Goal: Task Accomplishment & Management: Complete application form

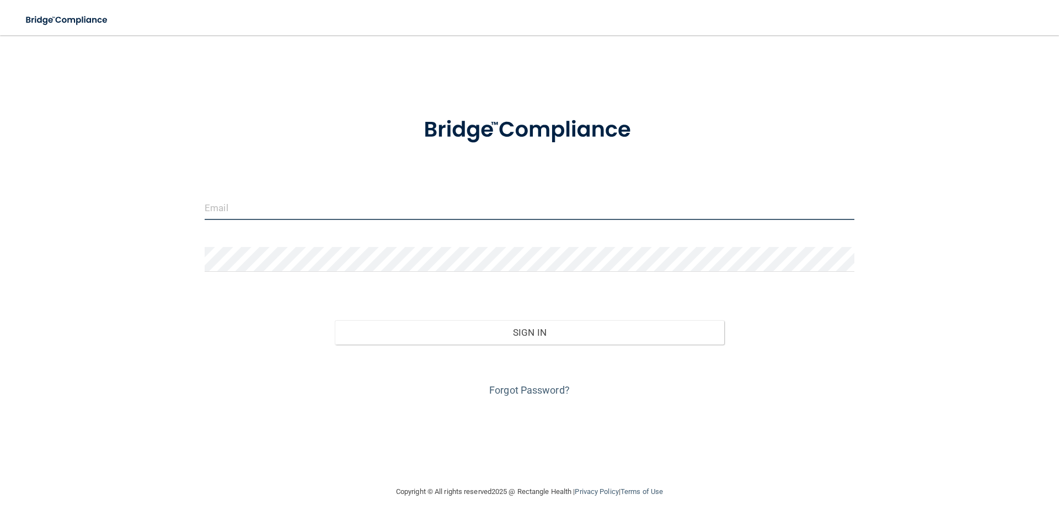
click at [258, 206] on input "email" at bounding box center [530, 207] width 650 height 25
type input "[EMAIL_ADDRESS][DOMAIN_NAME]"
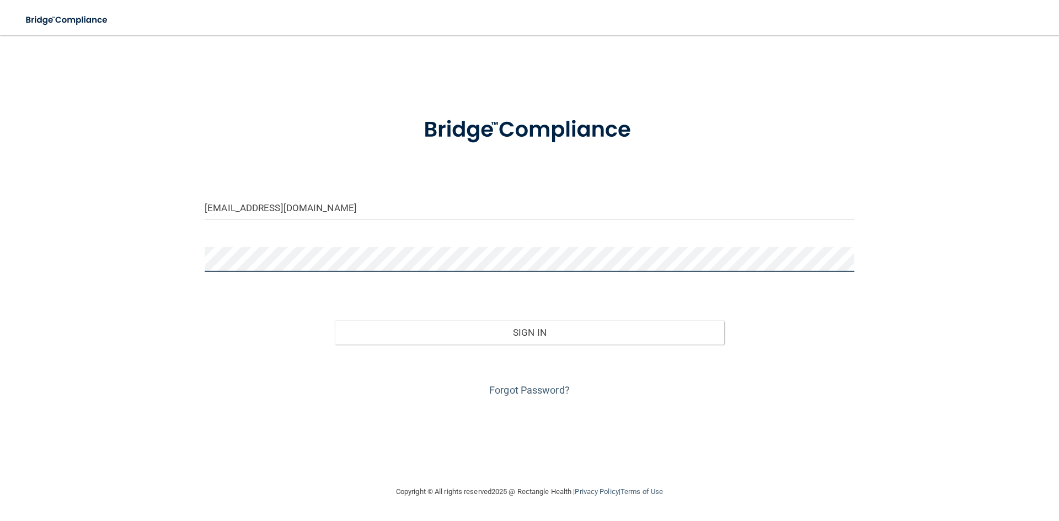
click at [335, 321] on button "Sign In" at bounding box center [530, 333] width 390 height 24
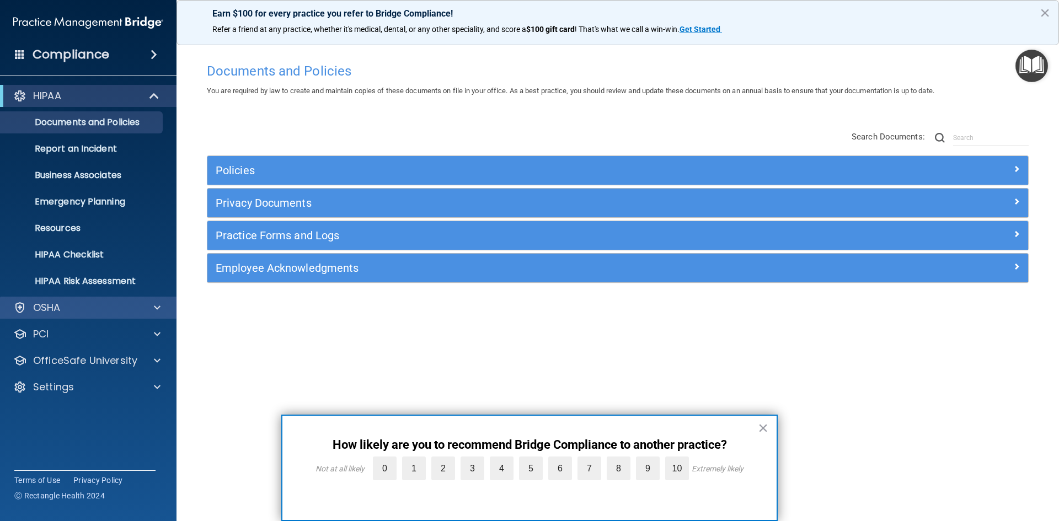
click at [100, 317] on div "OSHA" at bounding box center [88, 308] width 177 height 22
click at [160, 306] on span at bounding box center [157, 307] width 7 height 13
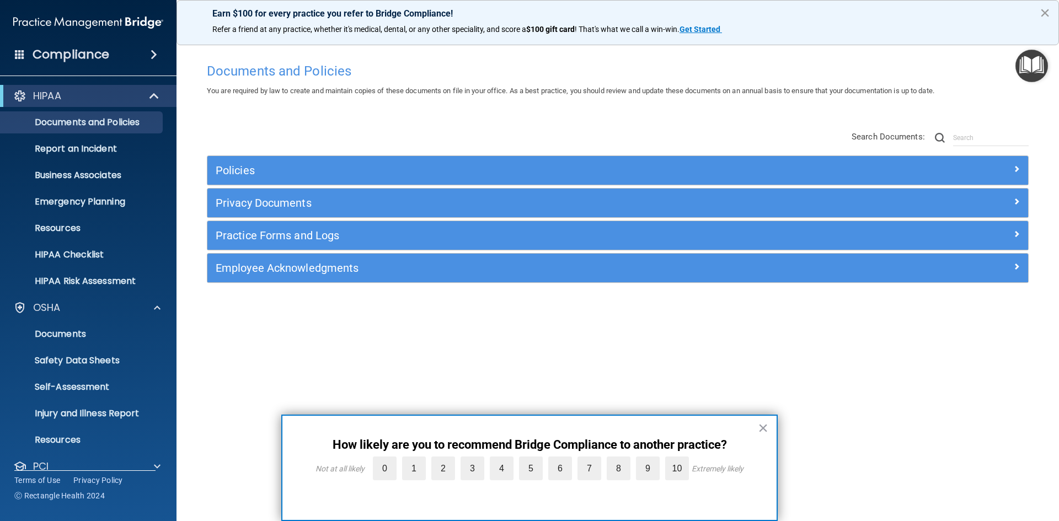
click at [1045, 12] on button "×" at bounding box center [1045, 13] width 10 height 18
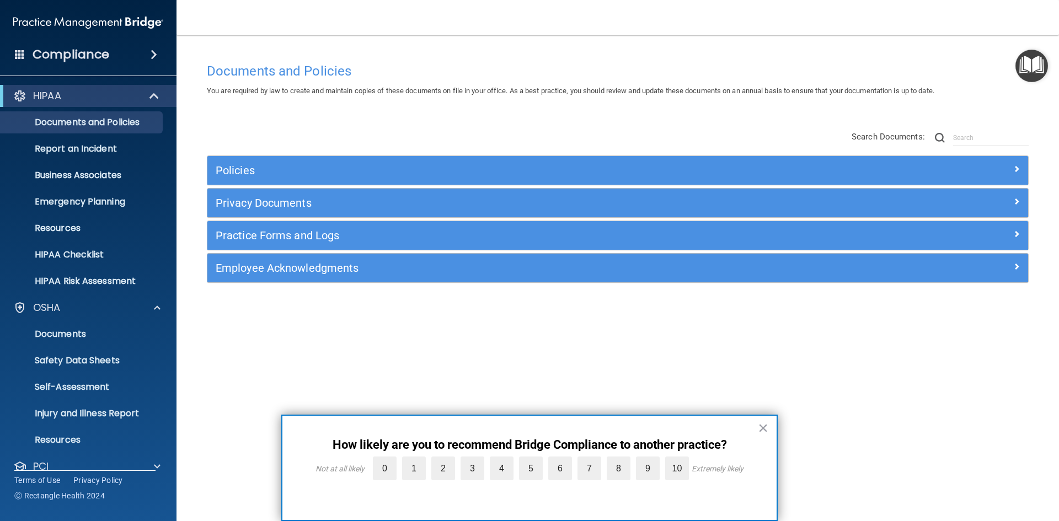
click at [153, 54] on span at bounding box center [154, 54] width 7 height 13
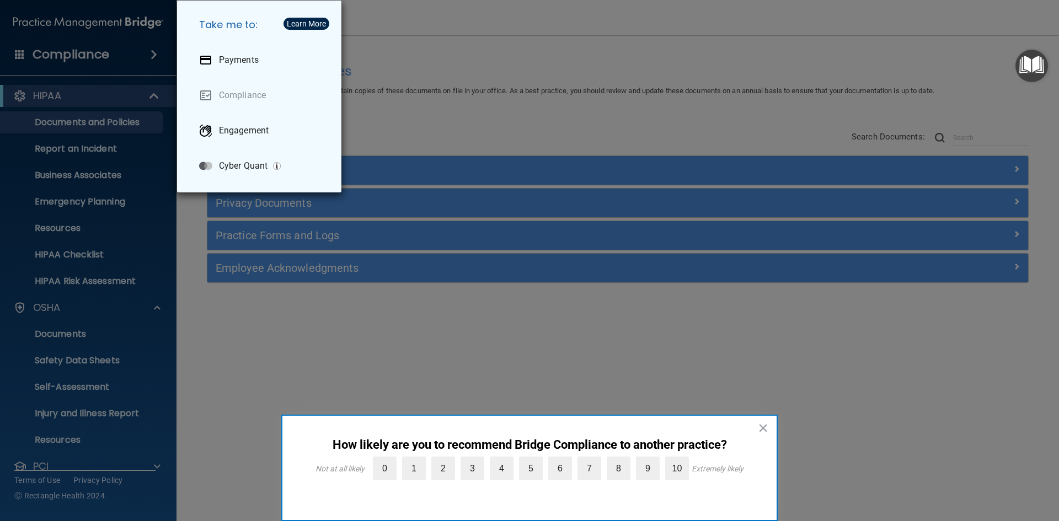
click at [148, 56] on div "Take me to: Payments Compliance Engagement Cyber Quant" at bounding box center [529, 260] width 1059 height 521
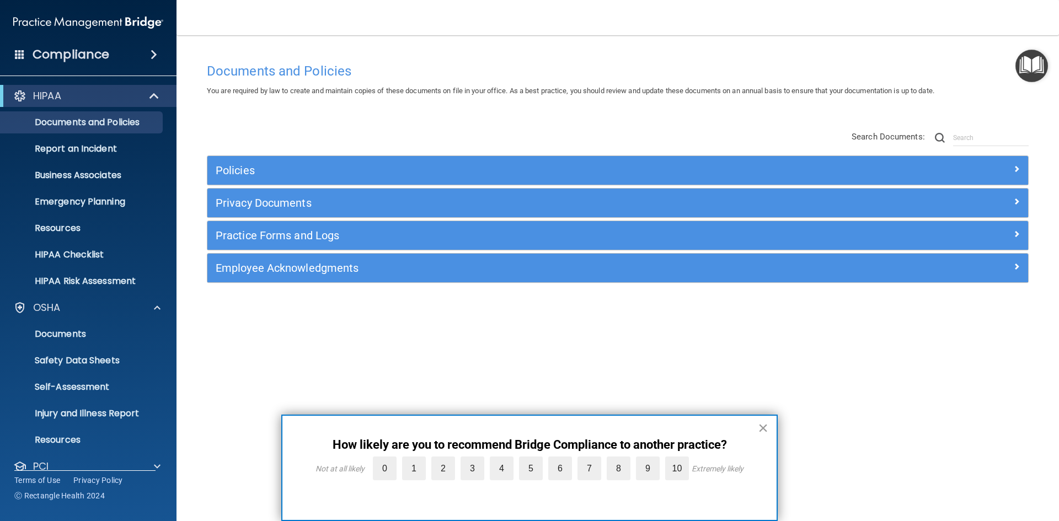
click at [764, 430] on button "×" at bounding box center [763, 428] width 10 height 18
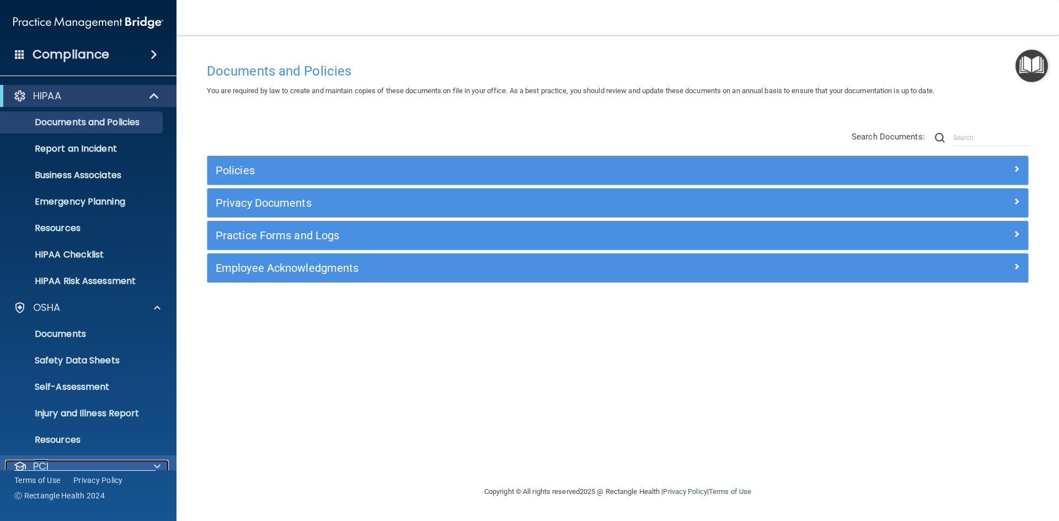
click at [90, 467] on div "PCI" at bounding box center [73, 466] width 137 height 13
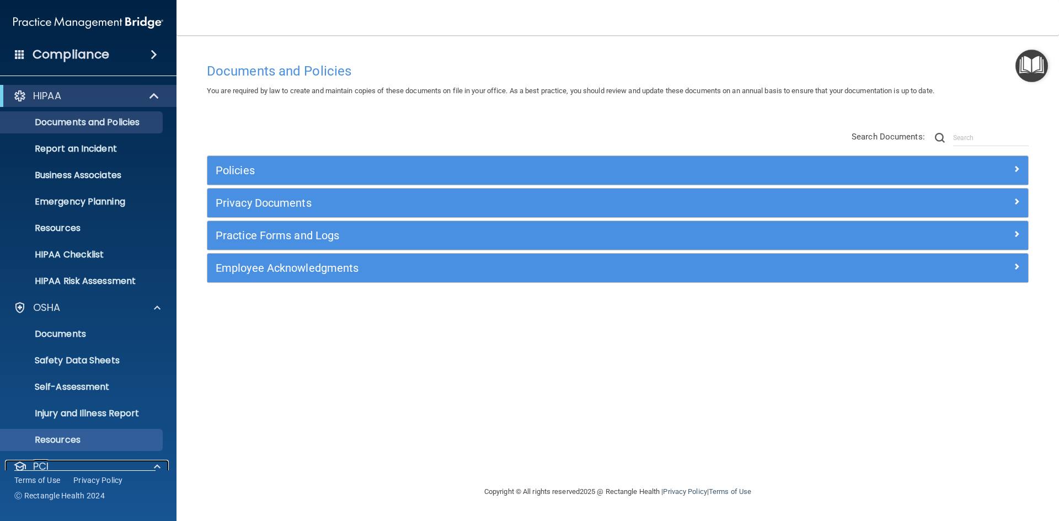
scroll to position [133, 0]
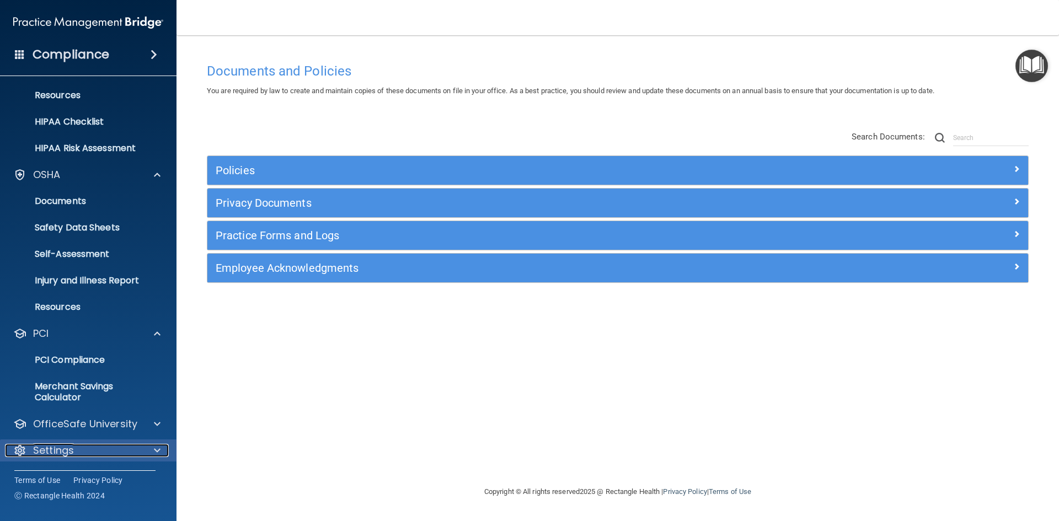
click at [82, 452] on div "Settings" at bounding box center [73, 450] width 137 height 13
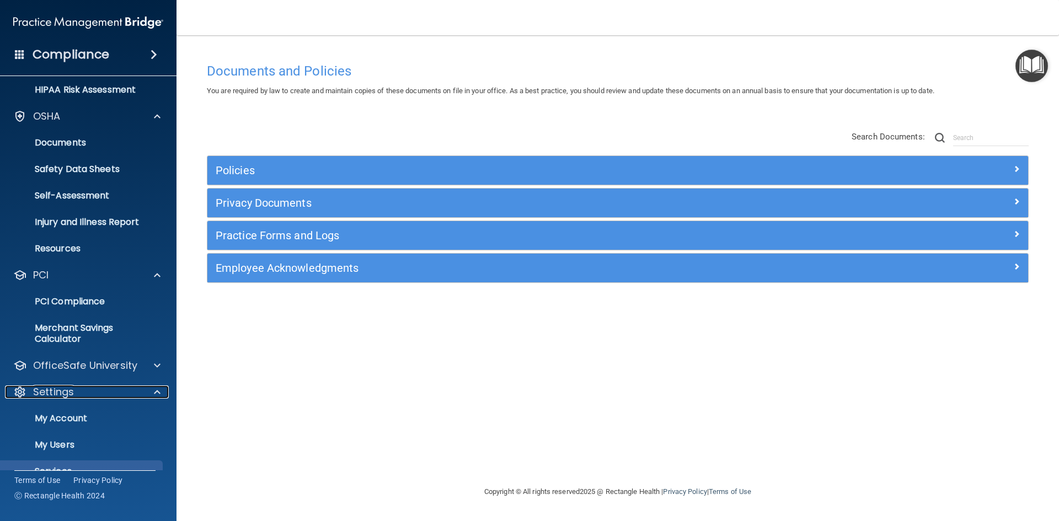
scroll to position [239, 0]
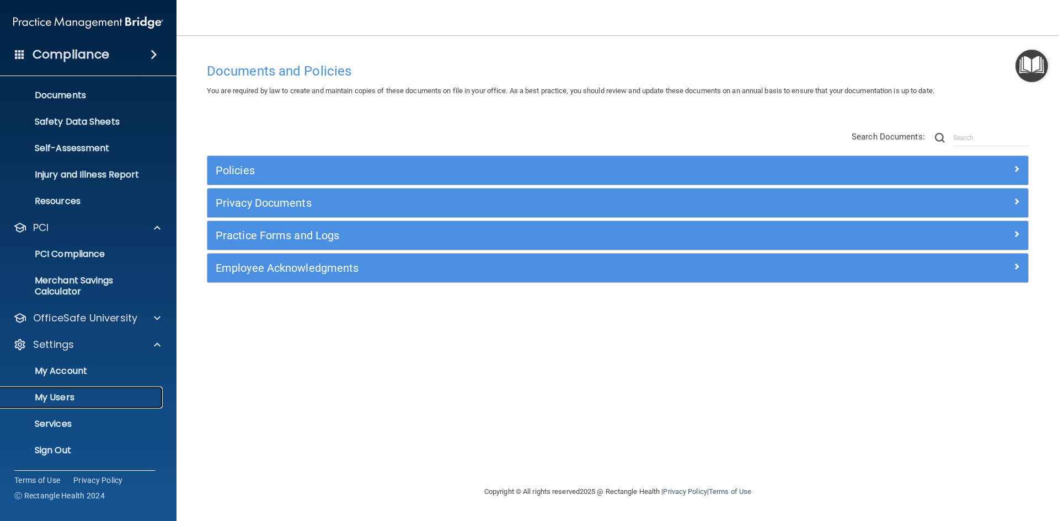
click at [72, 400] on p "My Users" at bounding box center [82, 397] width 151 height 11
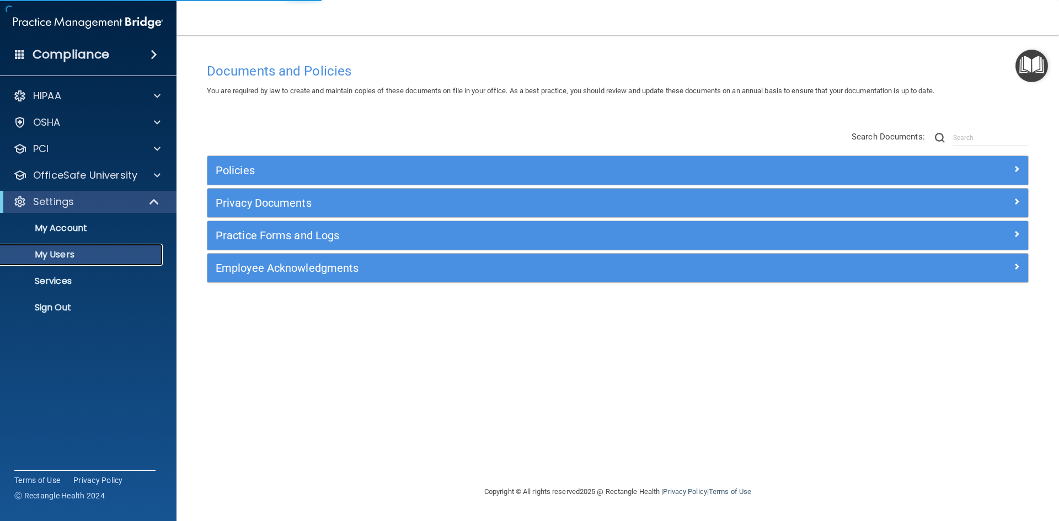
select select "20"
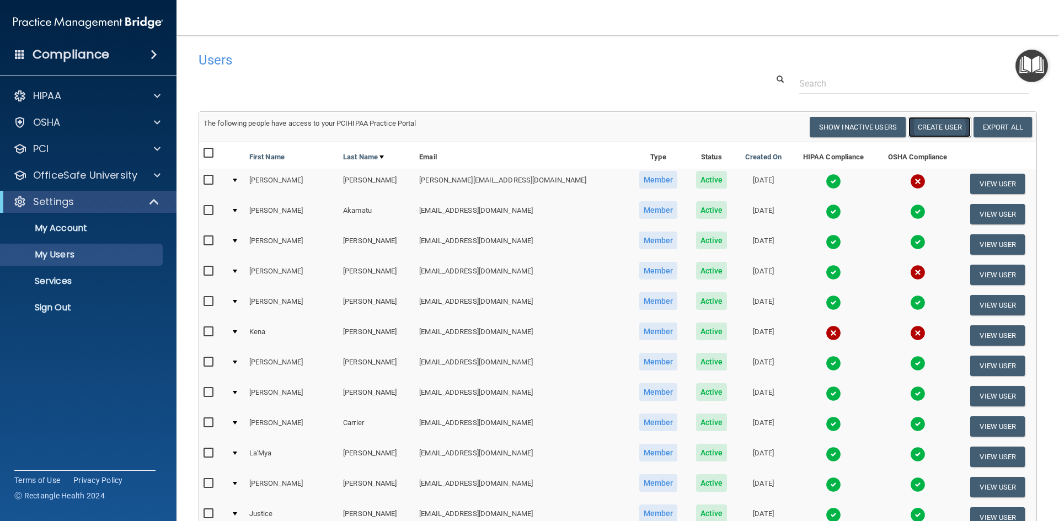
click at [934, 127] on button "Create User" at bounding box center [940, 127] width 62 height 20
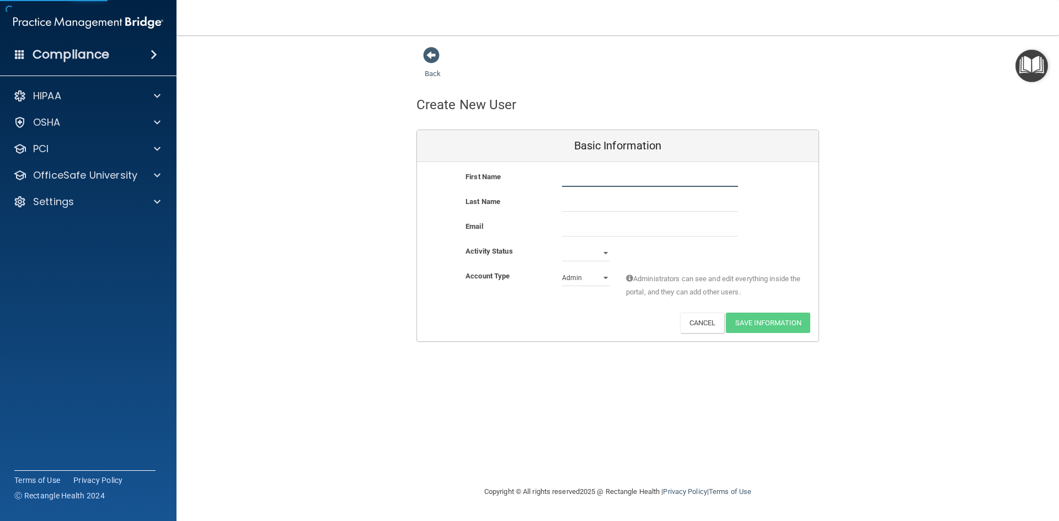
click at [609, 181] on input "text" at bounding box center [650, 179] width 176 height 17
type input "[PERSON_NAME]"
click at [596, 232] on input "email" at bounding box center [650, 228] width 176 height 17
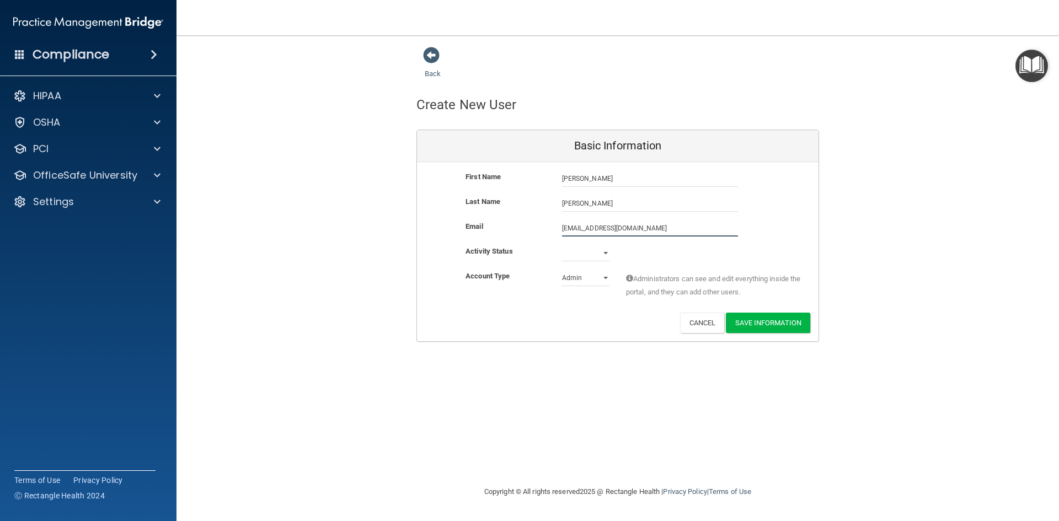
type input "[EMAIL_ADDRESS][DOMAIN_NAME]"
click at [598, 255] on select "Active Inactive" at bounding box center [585, 253] width 47 height 17
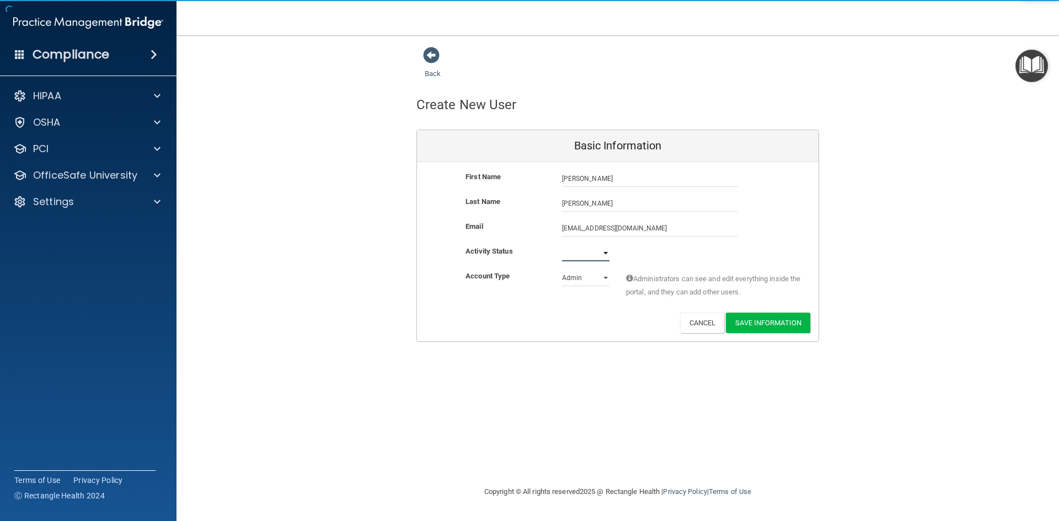
select select "active"
click at [562, 245] on select "Active Inactive" at bounding box center [585, 253] width 47 height 17
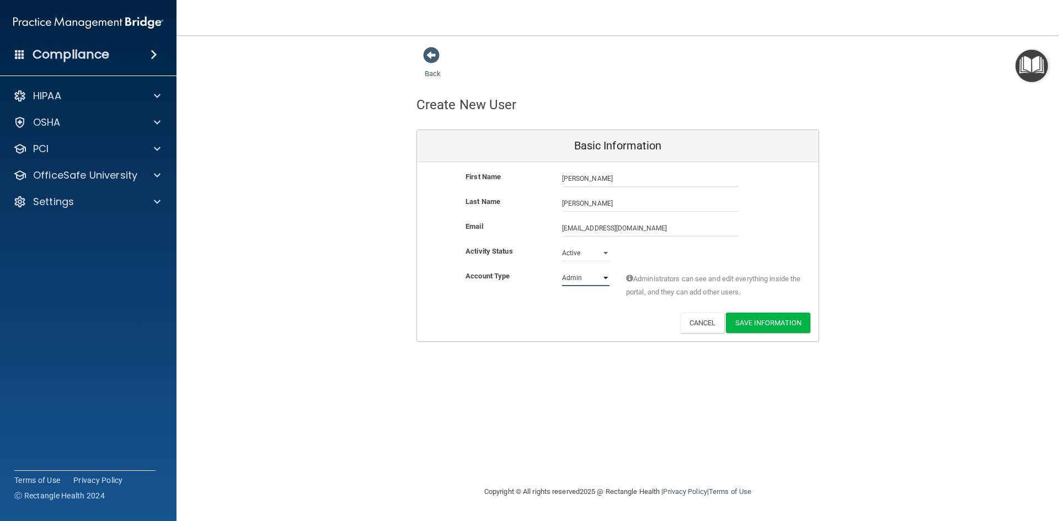
click at [608, 279] on select "Admin Member" at bounding box center [585, 278] width 47 height 17
select select "practice_member"
click at [562, 270] on select "Admin Member" at bounding box center [585, 278] width 47 height 17
click at [760, 319] on button "Save Information" at bounding box center [768, 323] width 84 height 20
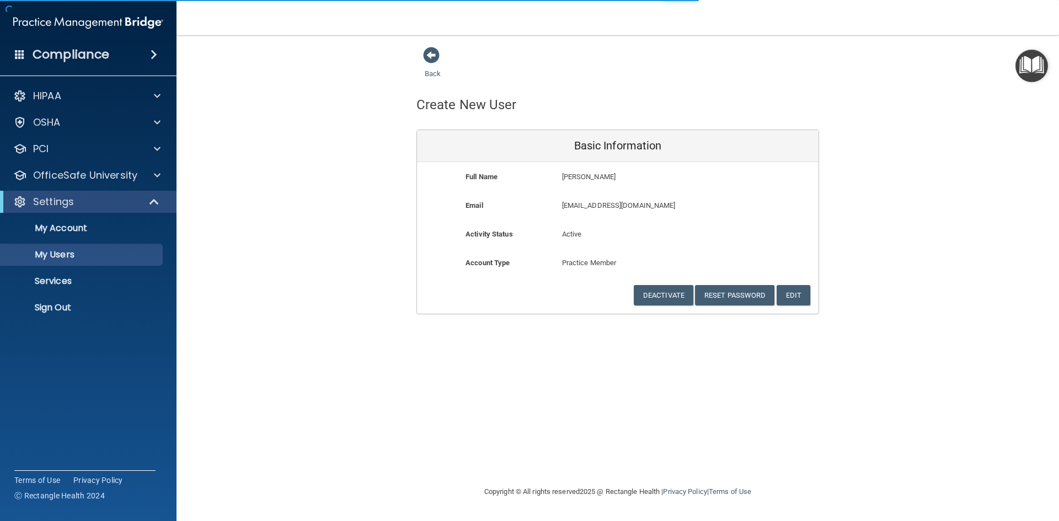
select select "20"
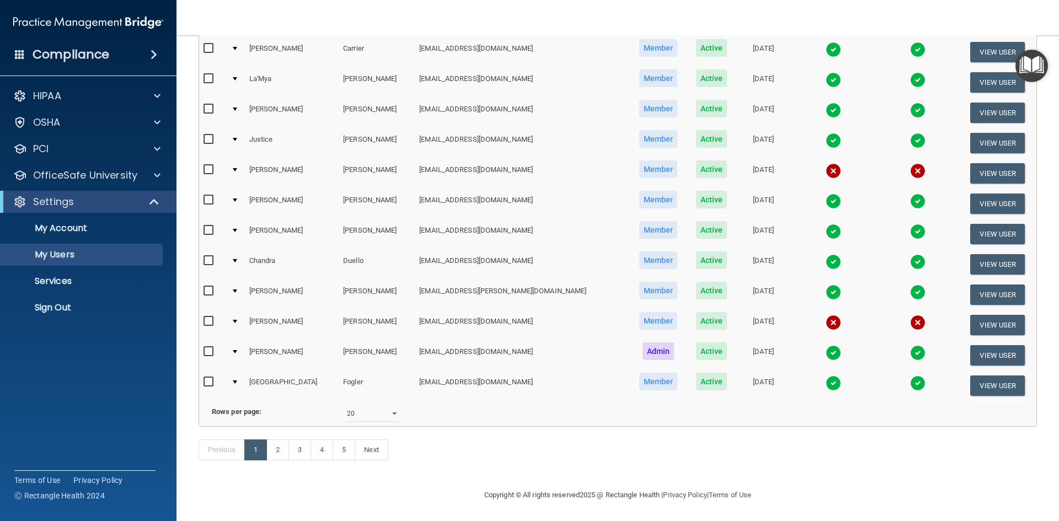
scroll to position [434, 0]
click at [284, 446] on link "2" at bounding box center [278, 449] width 23 height 21
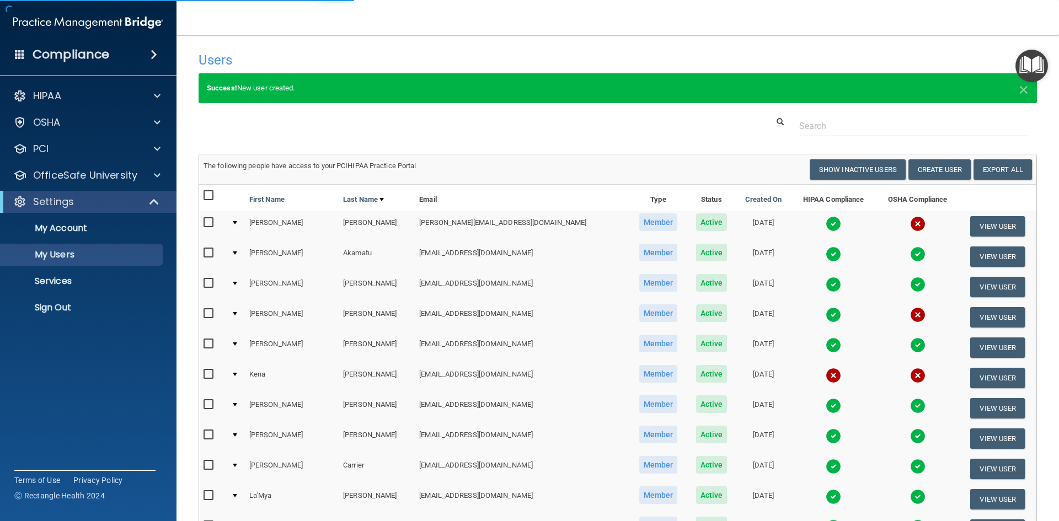
select select "20"
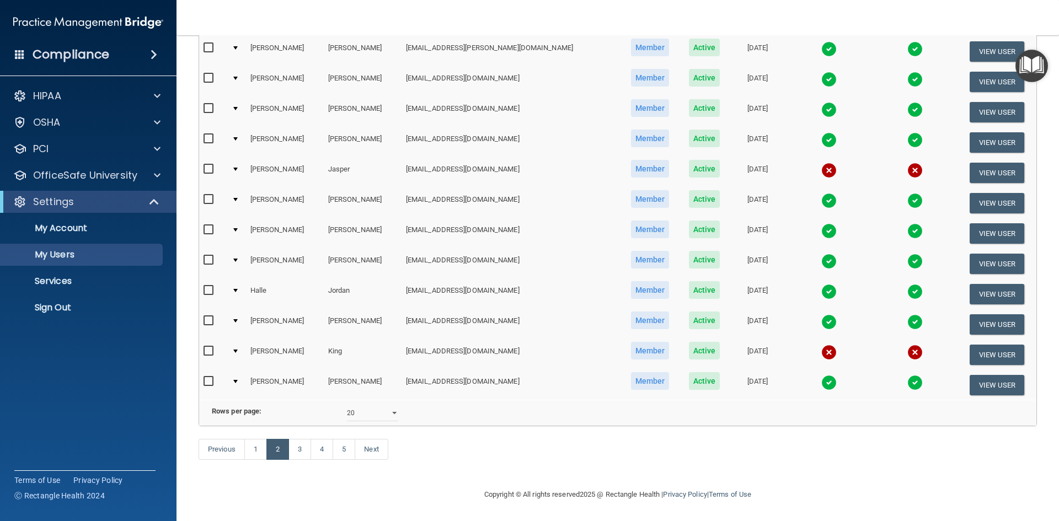
scroll to position [392, 0]
click at [298, 449] on link "3" at bounding box center [300, 449] width 23 height 21
select select "20"
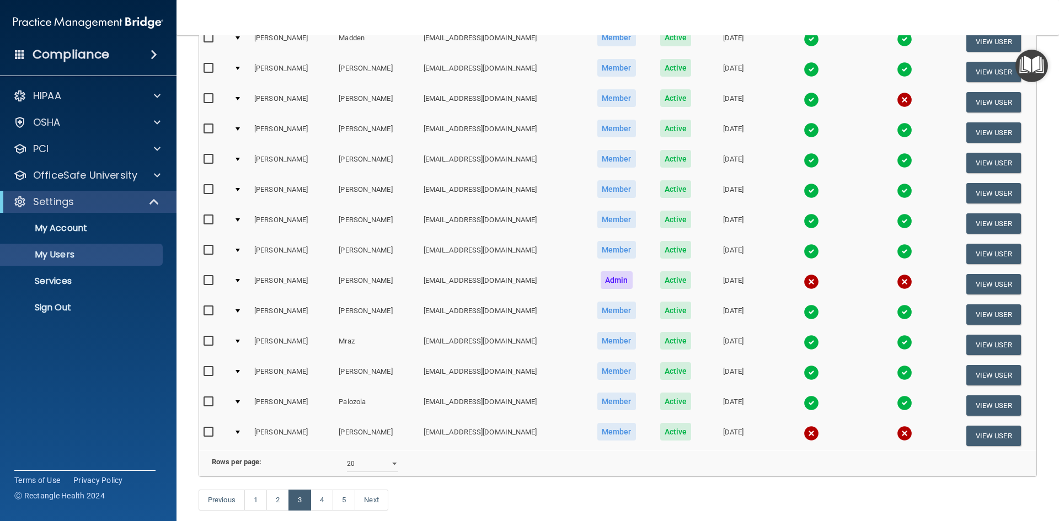
scroll to position [386, 0]
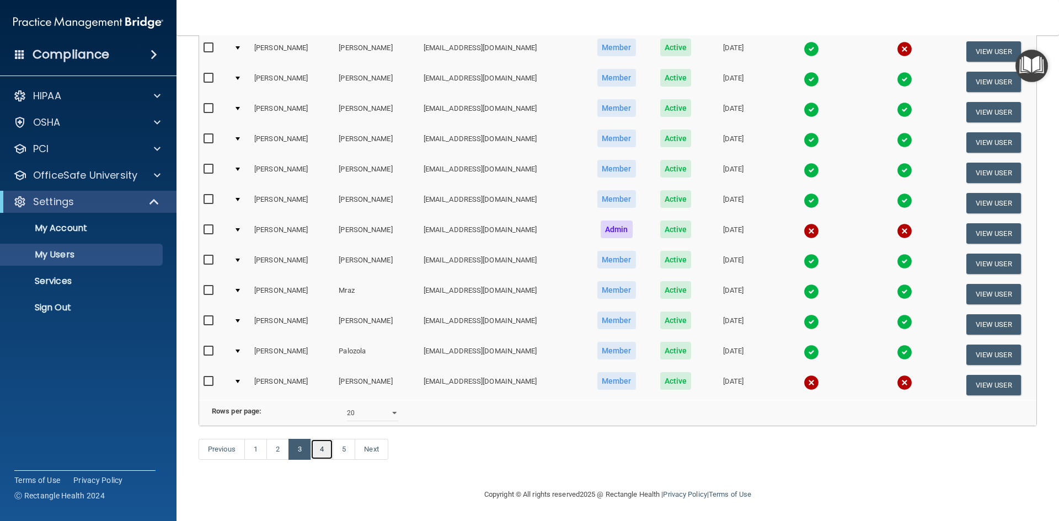
click at [326, 454] on link "4" at bounding box center [322, 449] width 23 height 21
select select "20"
